Goal: Task Accomplishment & Management: Use online tool/utility

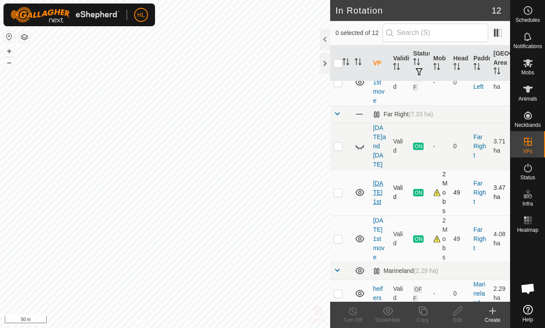
scroll to position [186, 0]
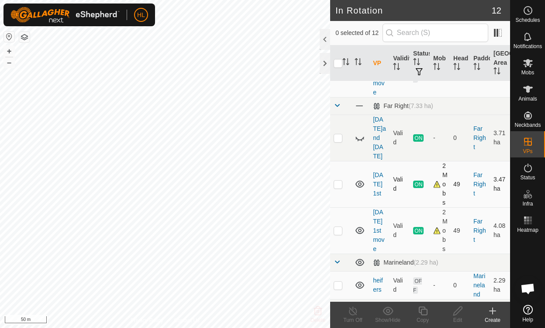
click at [339, 181] on p-checkbox at bounding box center [338, 184] width 9 height 7
checkbox input "true"
click at [340, 227] on p-checkbox at bounding box center [338, 230] width 9 height 7
checkbox input "true"
click at [527, 61] on icon at bounding box center [529, 63] width 10 height 8
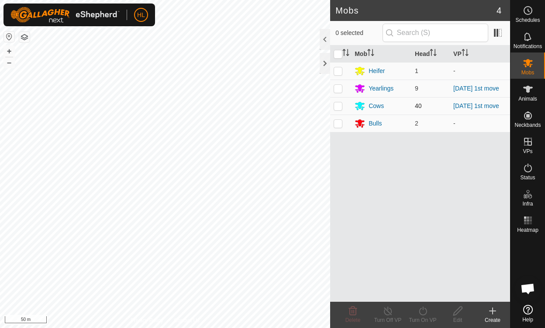
click at [340, 105] on p-checkbox at bounding box center [338, 105] width 9 height 7
checkbox input "true"
click at [340, 87] on p-checkbox at bounding box center [338, 88] width 9 height 7
checkbox input "true"
click at [524, 89] on icon at bounding box center [528, 89] width 10 height 10
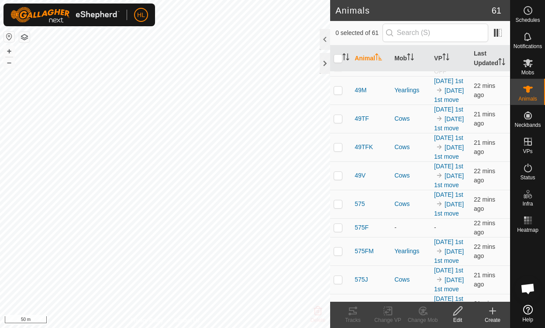
scroll to position [656, 0]
click at [530, 71] on span "Mobs" at bounding box center [528, 72] width 13 height 5
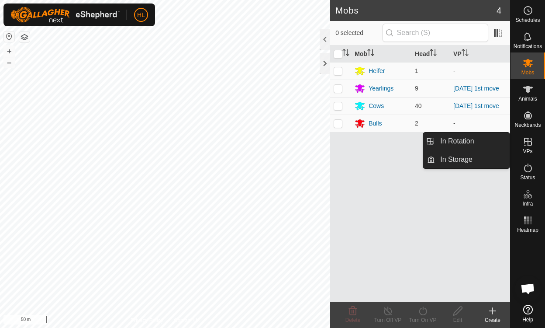
click at [531, 144] on icon at bounding box center [528, 142] width 8 height 8
click at [457, 146] on link "In Rotation" at bounding box center [472, 140] width 75 height 17
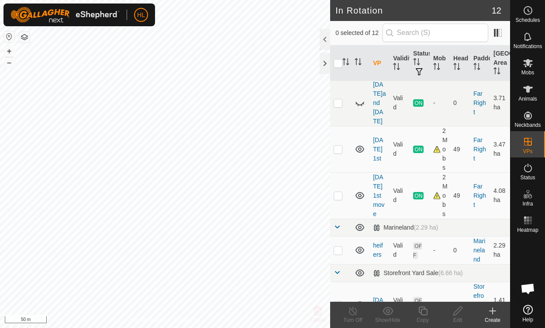
scroll to position [222, 0]
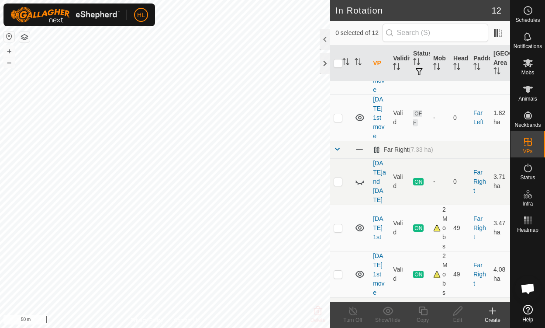
scroll to position [142, 0]
click at [377, 204] on td "[DATE] 1st" at bounding box center [380, 227] width 20 height 46
click at [380, 215] on link "[DATE] 1st" at bounding box center [378, 227] width 10 height 25
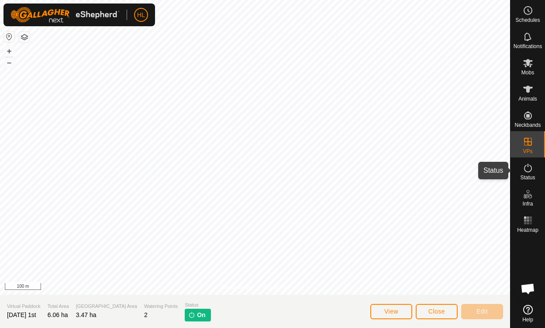
click at [523, 168] on icon at bounding box center [528, 168] width 10 height 10
click at [528, 170] on icon at bounding box center [528, 168] width 10 height 10
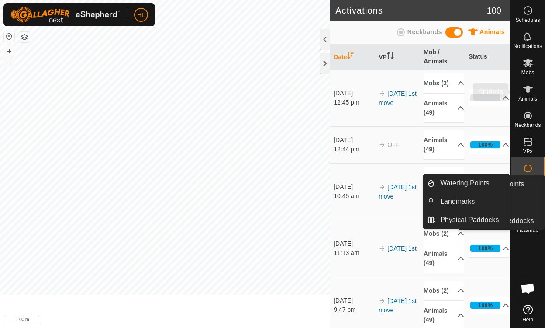
click at [531, 75] on span "Mobs" at bounding box center [528, 72] width 13 height 5
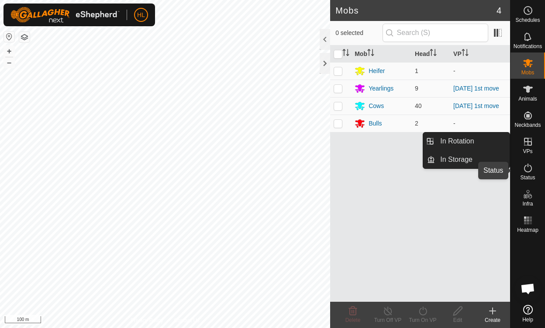
click at [530, 169] on icon at bounding box center [528, 168] width 10 height 10
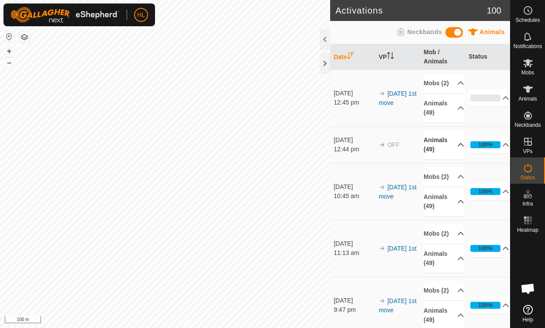
click at [448, 158] on p-accordion-header "Animals (49)" at bounding box center [444, 144] width 41 height 29
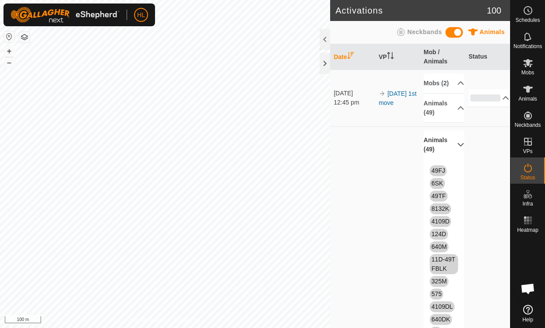
click at [448, 158] on p-accordion-header "Animals (49)" at bounding box center [444, 144] width 41 height 29
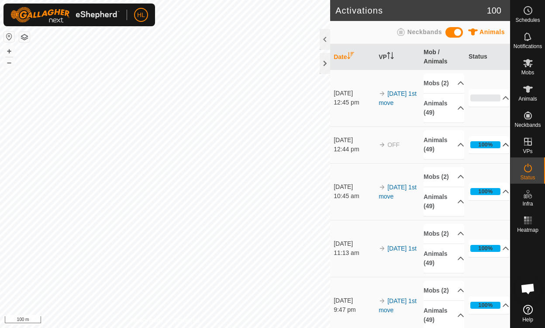
click at [493, 152] on p-accordion-header "100%" at bounding box center [489, 144] width 41 height 17
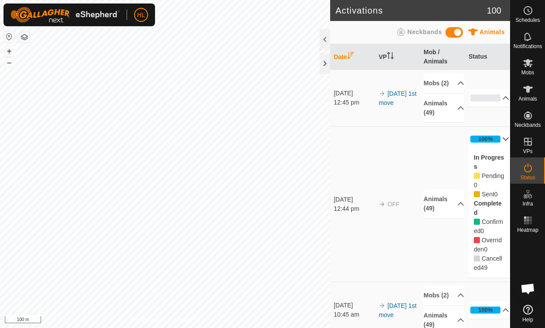
click at [493, 148] on p-accordion-header "100%" at bounding box center [489, 138] width 41 height 17
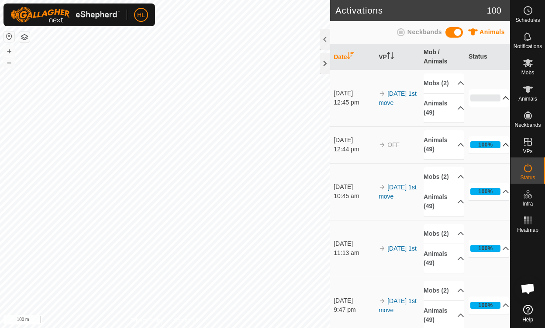
click at [481, 98] on p-accordion-header "0%" at bounding box center [489, 97] width 41 height 17
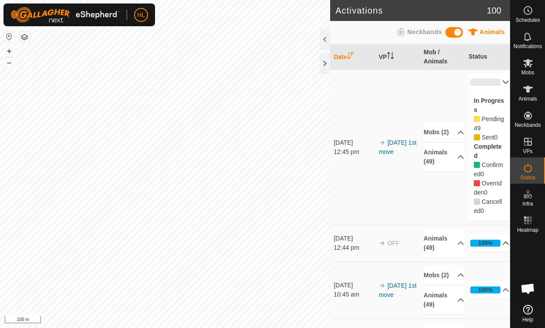
click at [382, 118] on td "[DATE] 1st move" at bounding box center [397, 146] width 45 height 155
click at [503, 81] on icon at bounding box center [506, 82] width 7 height 7
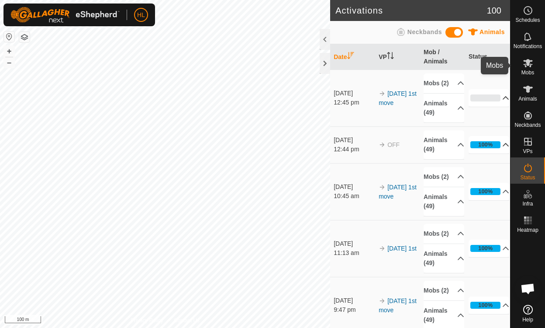
click at [527, 67] on icon at bounding box center [528, 63] width 10 height 10
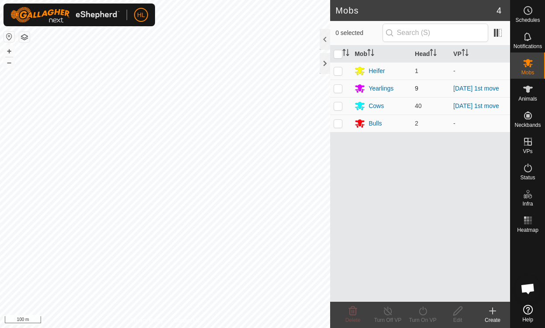
click at [337, 90] on p-checkbox at bounding box center [338, 88] width 9 height 7
checkbox input "true"
click at [340, 102] on p-checkbox at bounding box center [338, 105] width 9 height 7
checkbox input "true"
click at [425, 313] on icon at bounding box center [423, 311] width 11 height 10
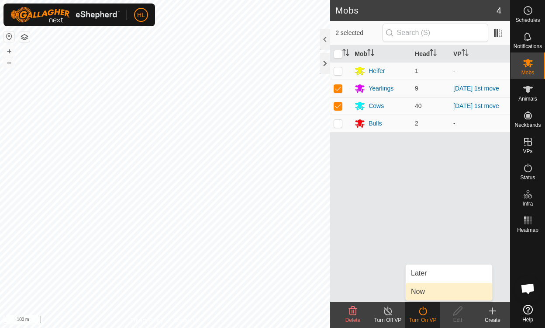
click at [422, 296] on link "Now" at bounding box center [449, 291] width 87 height 17
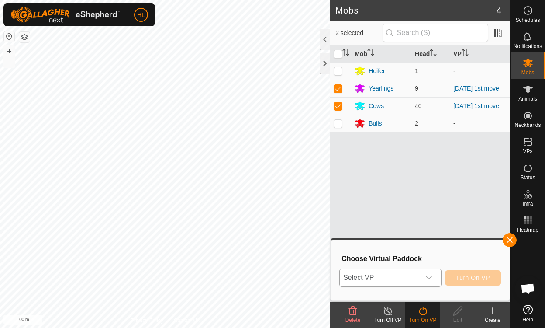
click at [433, 274] on icon "dropdown trigger" at bounding box center [429, 277] width 7 height 7
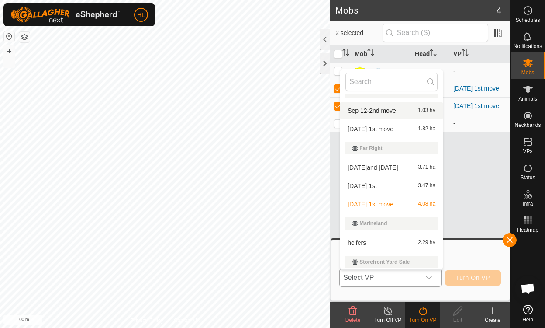
scroll to position [74, 0]
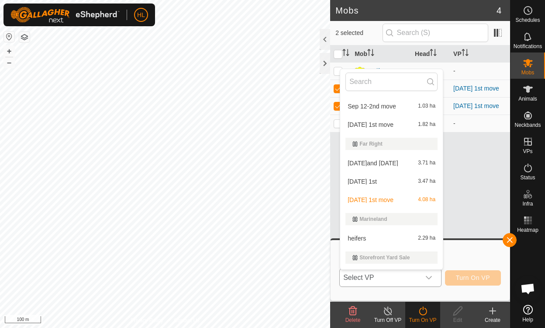
click at [386, 198] on li "[DATE] 1st move 4.08 ha" at bounding box center [391, 199] width 103 height 17
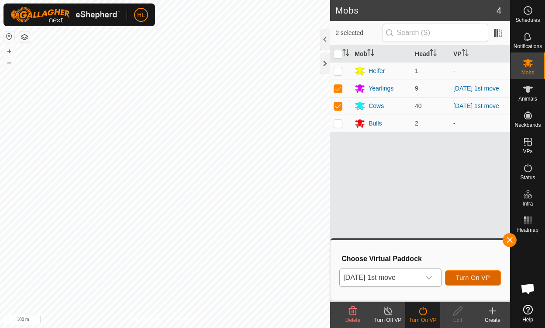
click at [474, 276] on span "Turn On VP" at bounding box center [473, 277] width 34 height 7
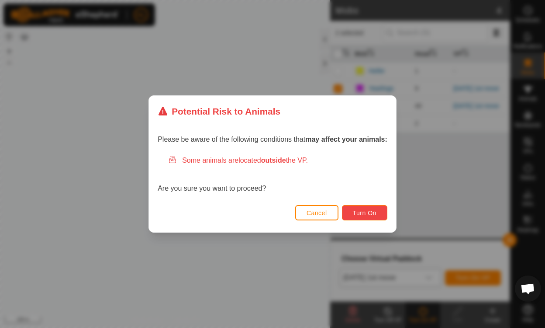
click at [373, 213] on span "Turn On" at bounding box center [365, 212] width 24 height 7
